Goal: Information Seeking & Learning: Find specific fact

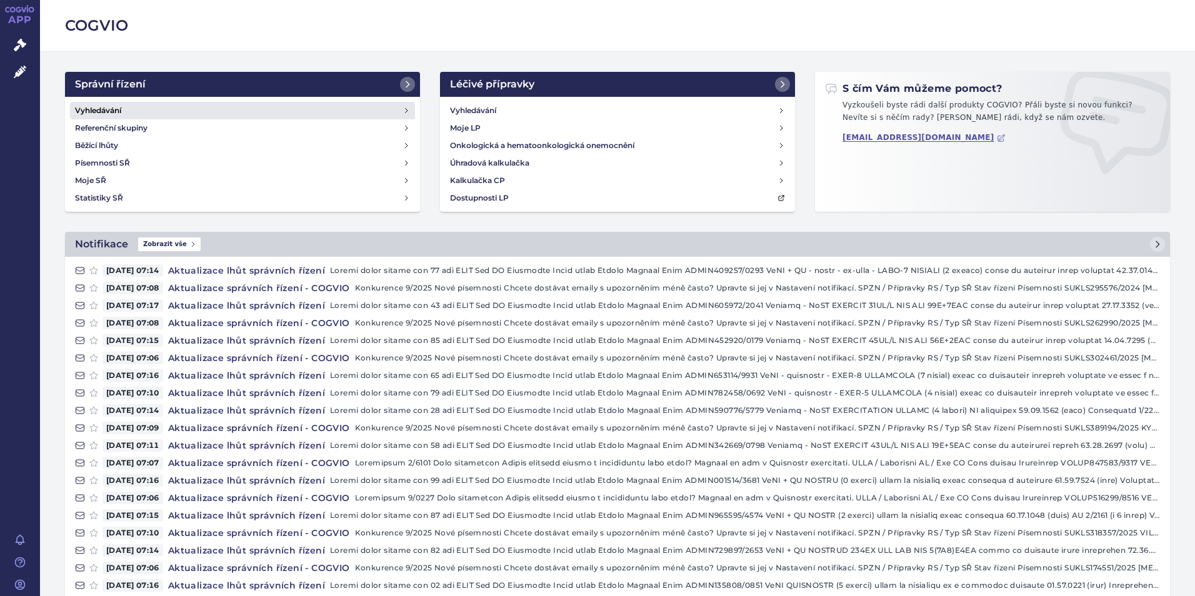
click at [117, 109] on h4 "Vyhledávání" at bounding box center [98, 110] width 46 height 13
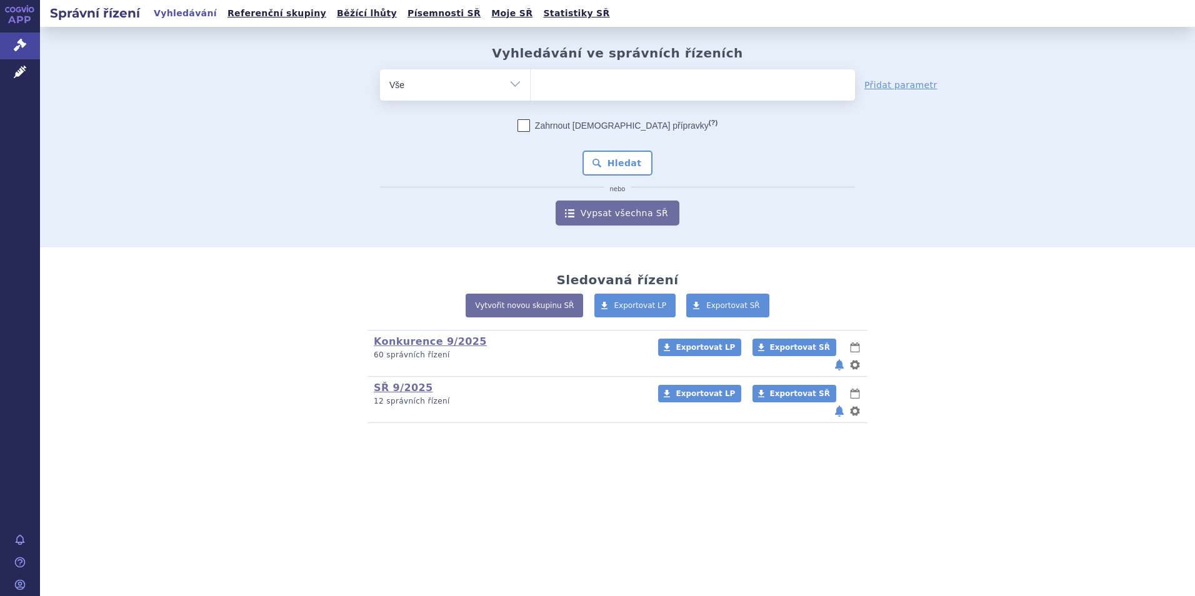
click at [574, 81] on ul at bounding box center [693, 82] width 324 height 26
click at [531, 81] on select at bounding box center [530, 84] width 1 height 31
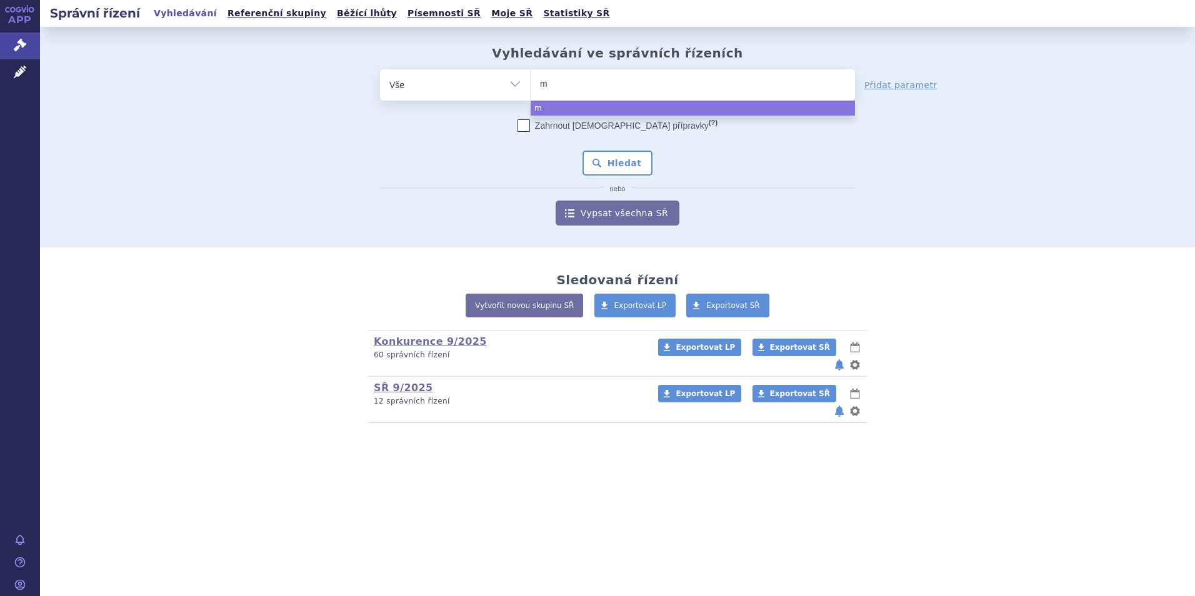
type input "mo"
type input "mou"
type input "mounja"
type input "mounjaro"
select select "mounjaro"
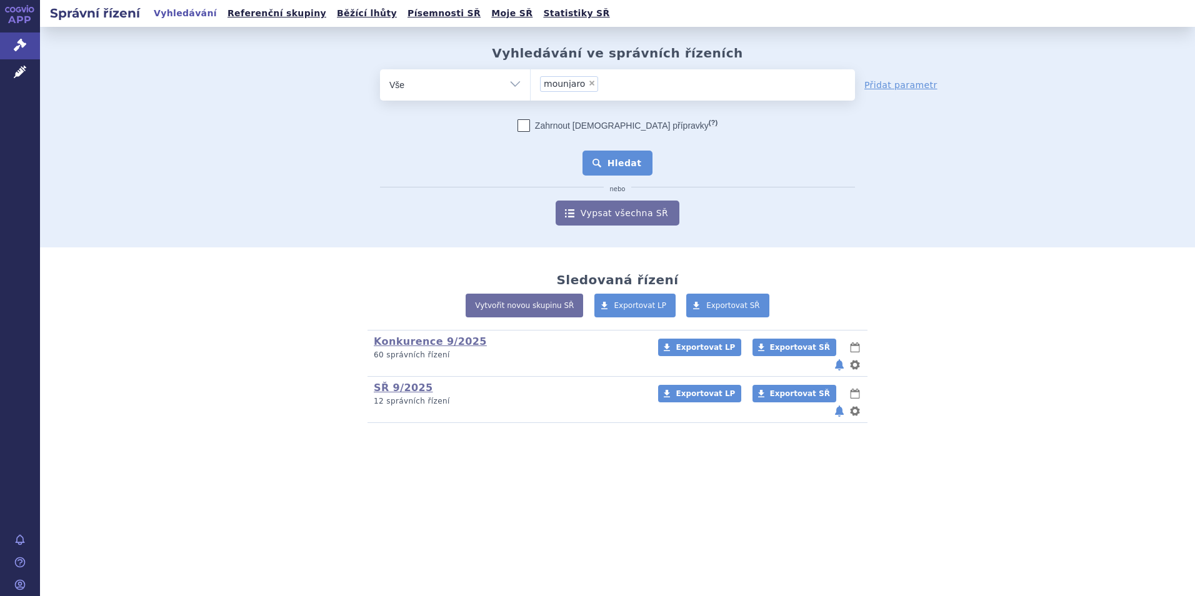
click at [623, 156] on button "Hledat" at bounding box center [618, 163] width 71 height 25
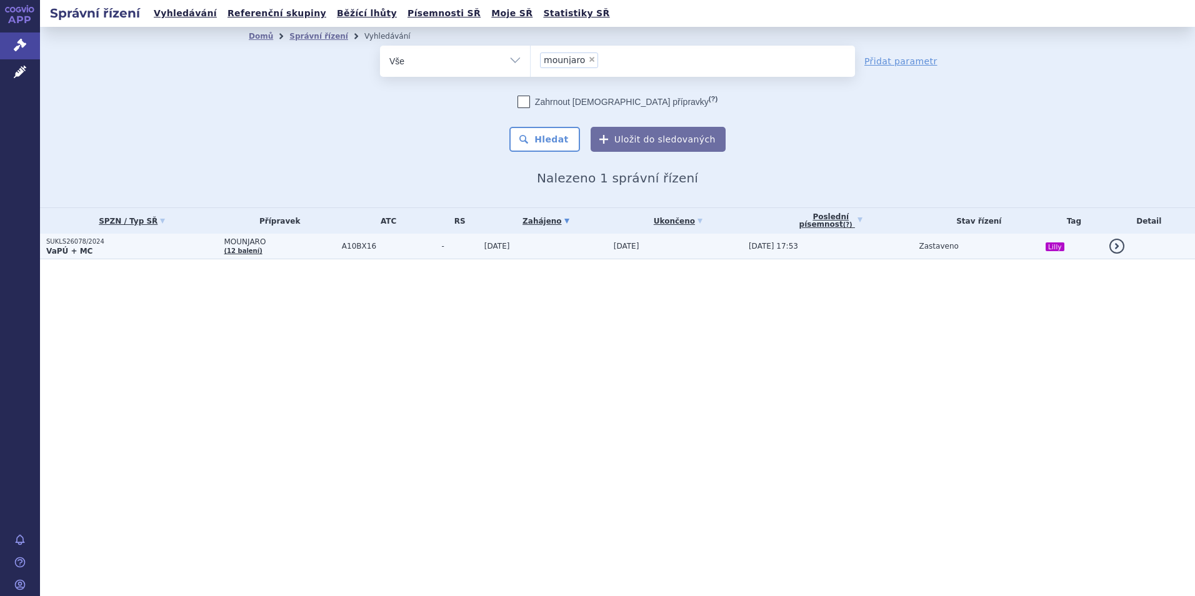
click at [139, 241] on p "SUKLS26078/2024" at bounding box center [132, 242] width 172 height 9
